Goal: Find specific page/section: Find specific page/section

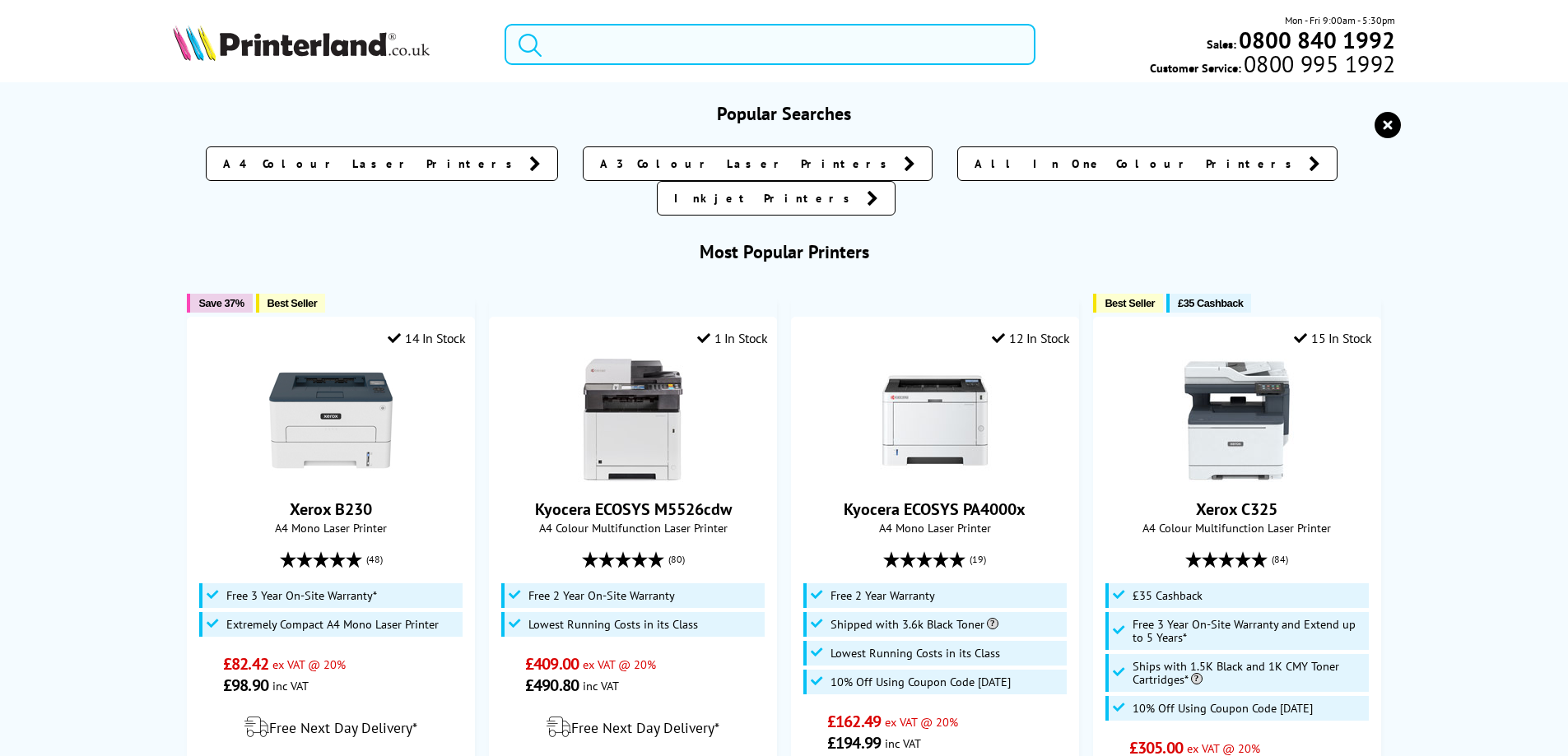
click at [669, 47] on input "search" at bounding box center [770, 44] width 531 height 41
paste input "497K20590"
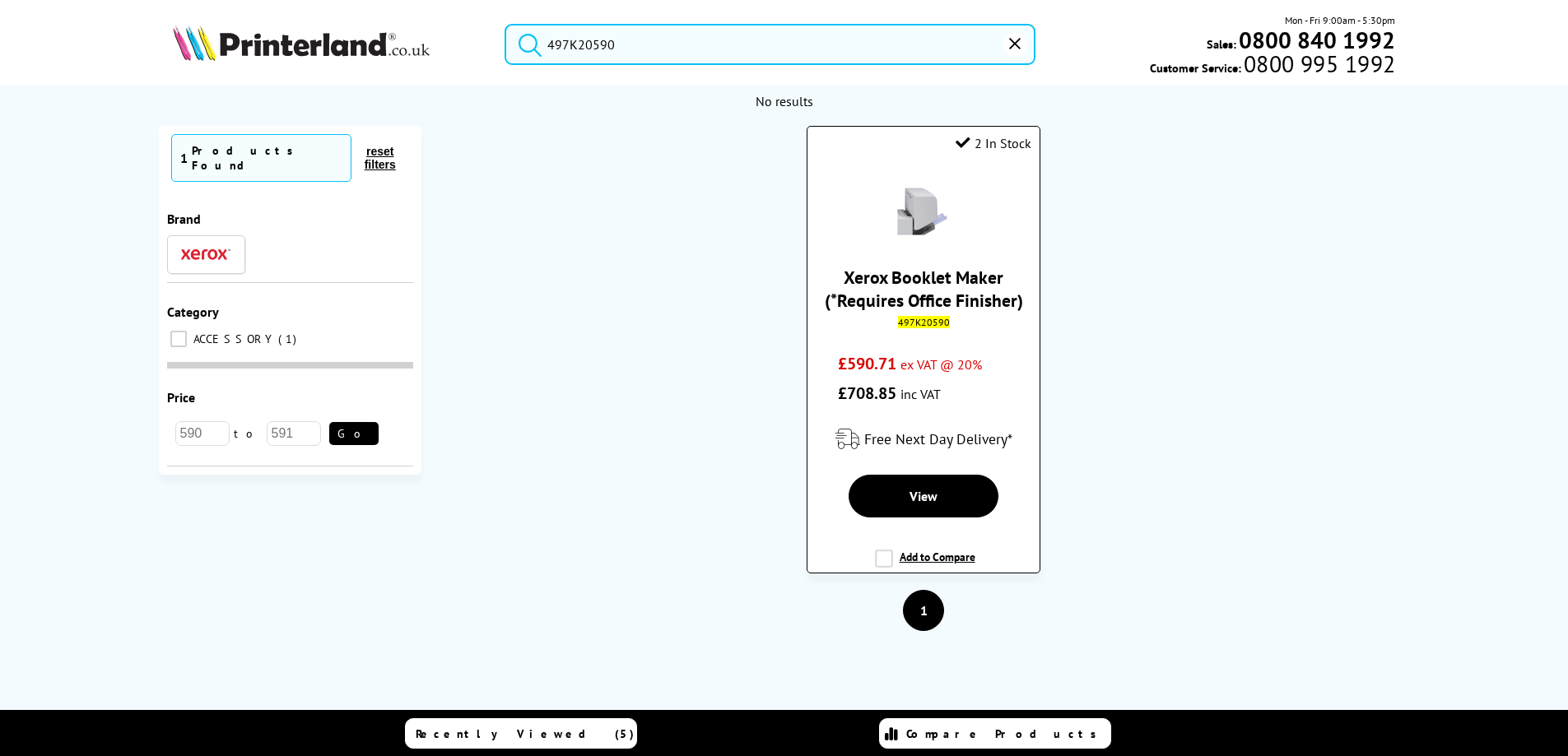
type input "497K20590"
click at [911, 228] on img at bounding box center [923, 209] width 58 height 58
